Goal: Task Accomplishment & Management: Manage account settings

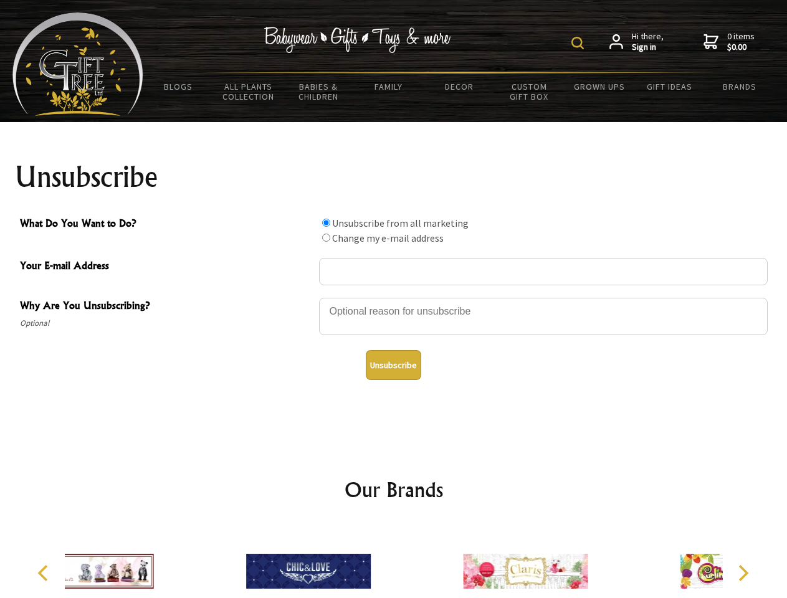
click at [579, 43] on img at bounding box center [577, 43] width 12 height 12
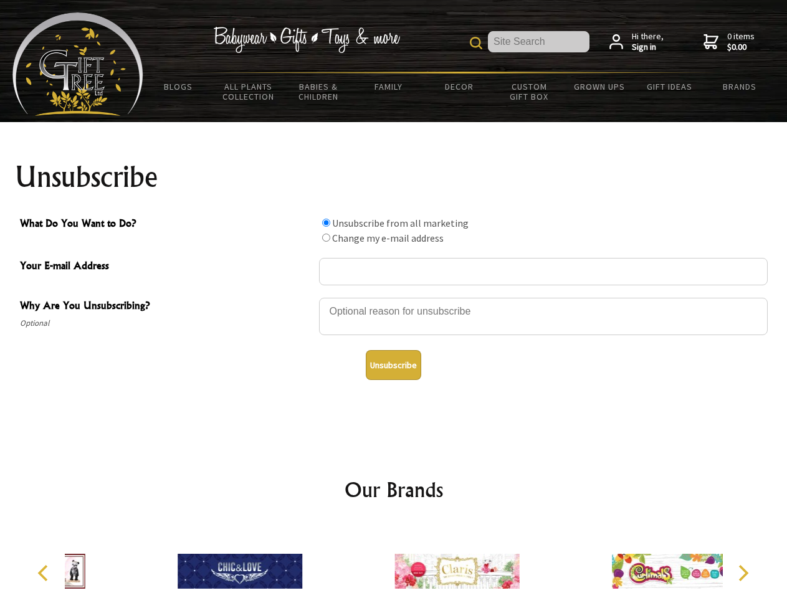
click at [394, 297] on div at bounding box center [543, 319] width 449 height 44
click at [326, 222] on input "What Do You Want to Do?" at bounding box center [326, 223] width 8 height 8
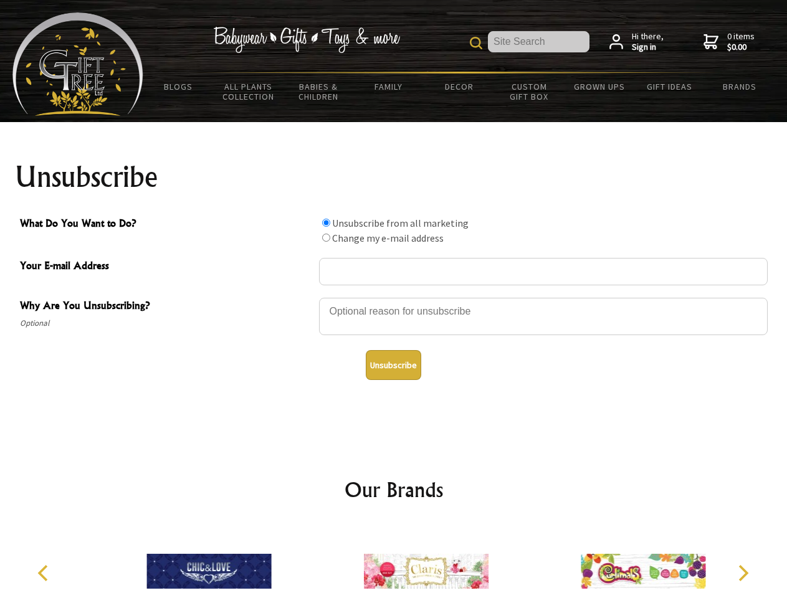
click at [326, 237] on input "What Do You Want to Do?" at bounding box center [326, 238] width 8 height 8
radio input "true"
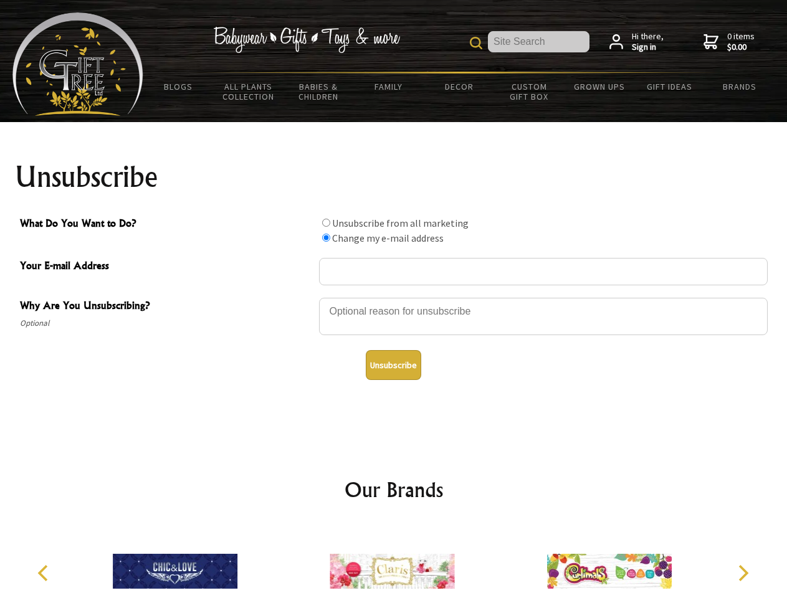
click at [393, 365] on button "Unsubscribe" at bounding box center [393, 365] width 55 height 30
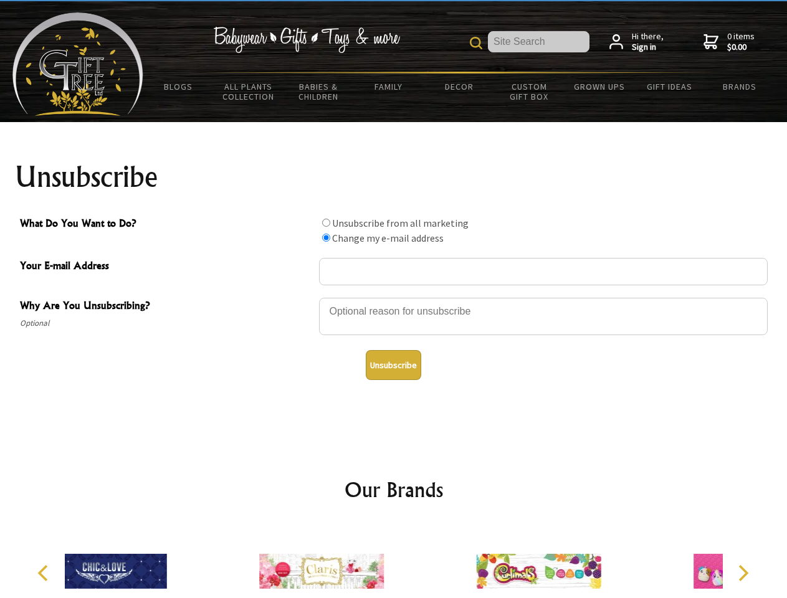
click at [45, 573] on icon "Previous" at bounding box center [44, 573] width 16 height 16
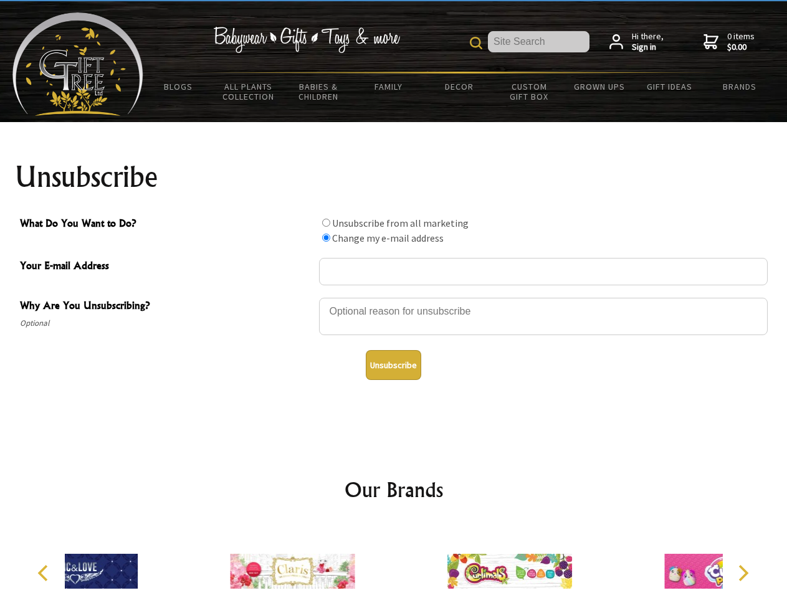
click at [743, 573] on icon "Next" at bounding box center [742, 573] width 16 height 16
